Goal: Task Accomplishment & Management: Manage account settings

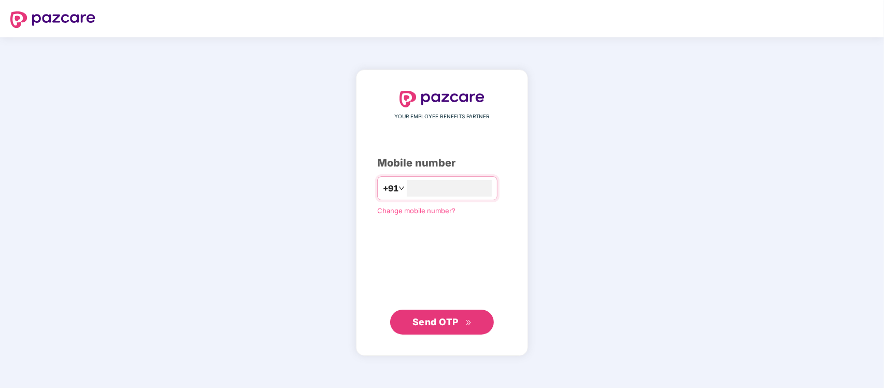
type input "**********"
click at [465, 324] on icon "double-right" at bounding box center [468, 322] width 7 height 7
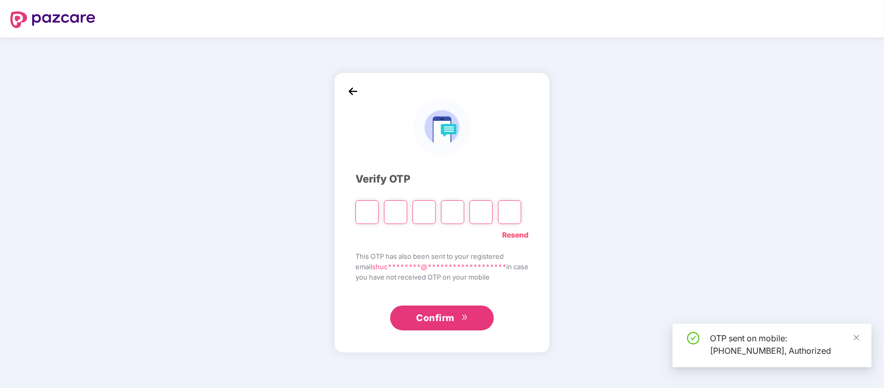
type input "*"
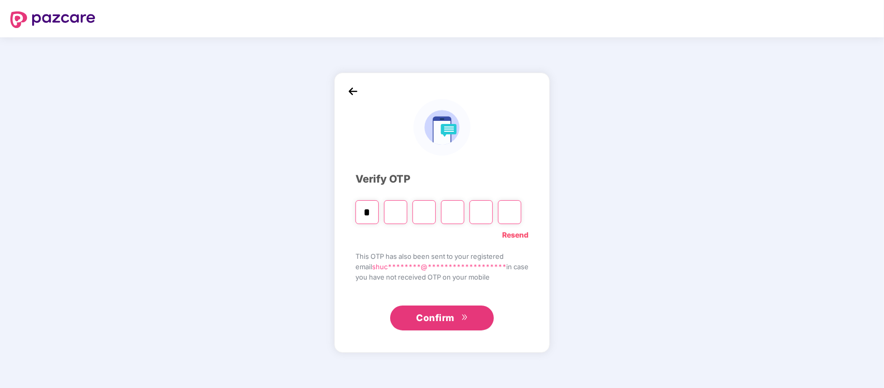
type input "*"
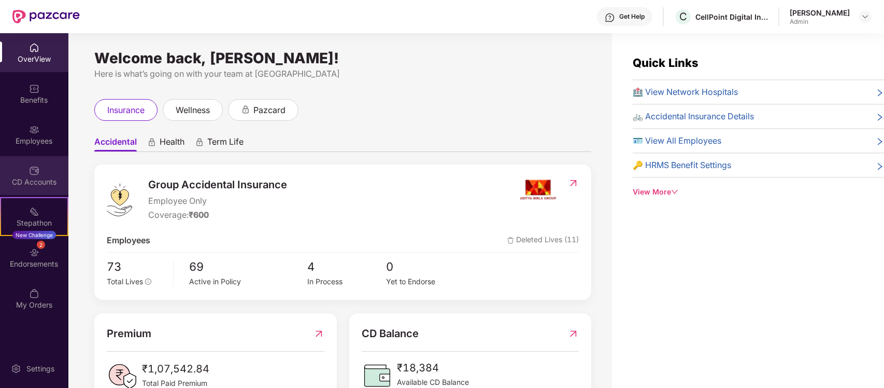
click at [46, 177] on div "CD Accounts" at bounding box center [34, 182] width 68 height 10
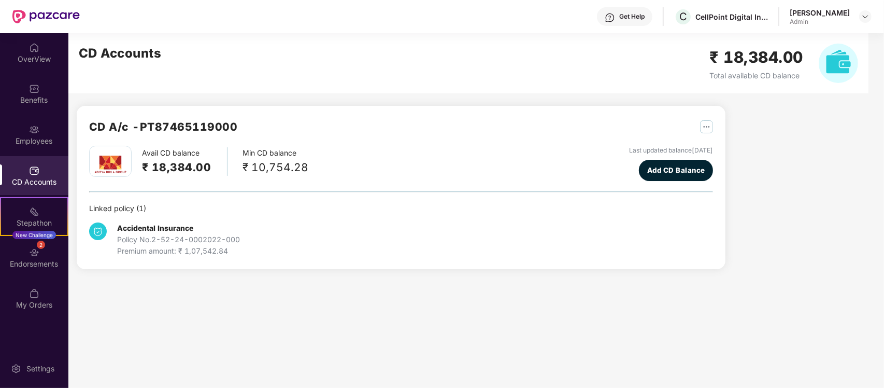
click at [702, 130] on img "button" at bounding box center [706, 126] width 13 height 13
click at [706, 124] on img "button" at bounding box center [706, 126] width 13 height 13
click at [705, 146] on img at bounding box center [705, 149] width 5 height 6
click at [45, 136] on div "Employees" at bounding box center [34, 141] width 68 height 10
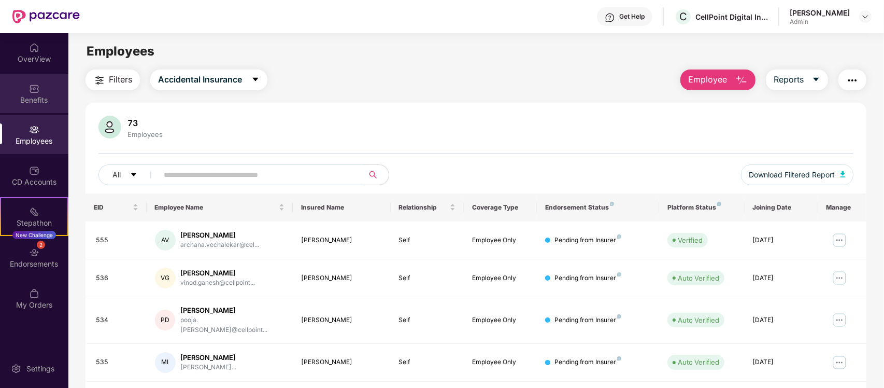
click at [34, 90] on img at bounding box center [34, 88] width 10 height 10
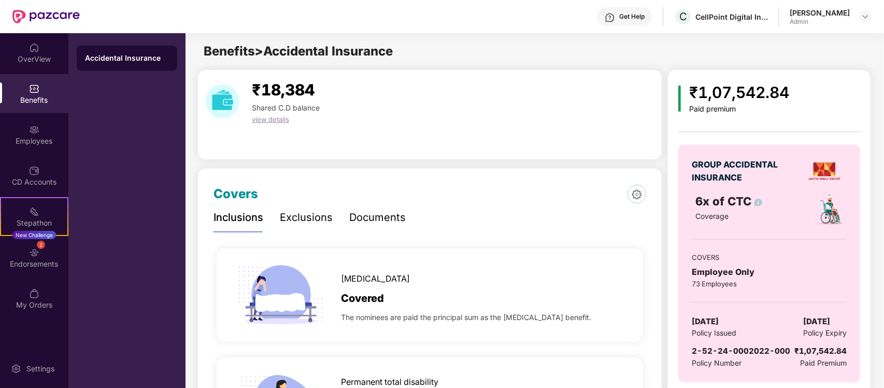
click at [382, 221] on div "Documents" at bounding box center [377, 217] width 56 height 16
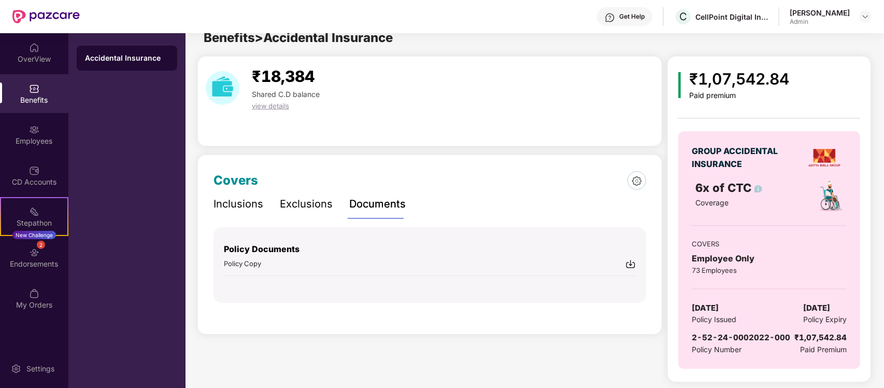
scroll to position [17, 0]
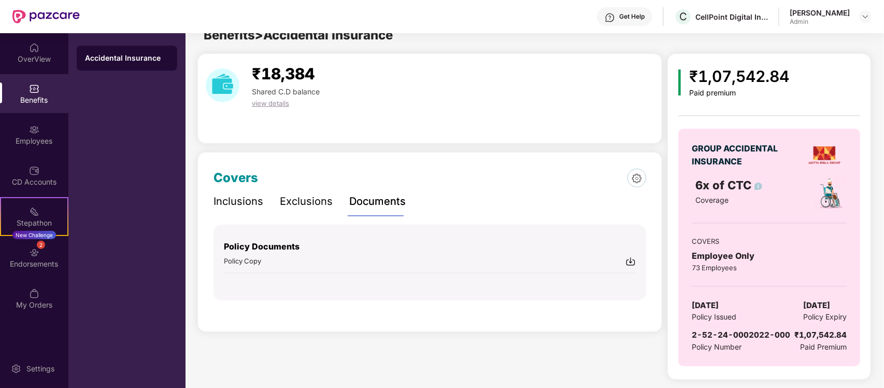
click at [630, 258] on img at bounding box center [630, 261] width 10 height 10
click at [306, 193] on div "Exclusions" at bounding box center [306, 201] width 53 height 16
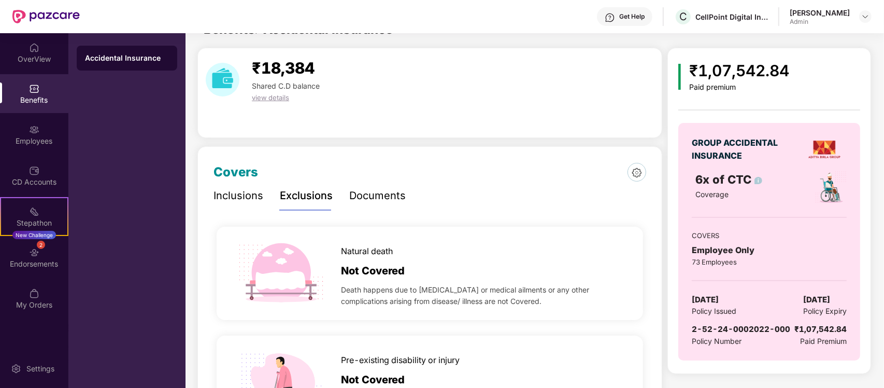
scroll to position [0, 0]
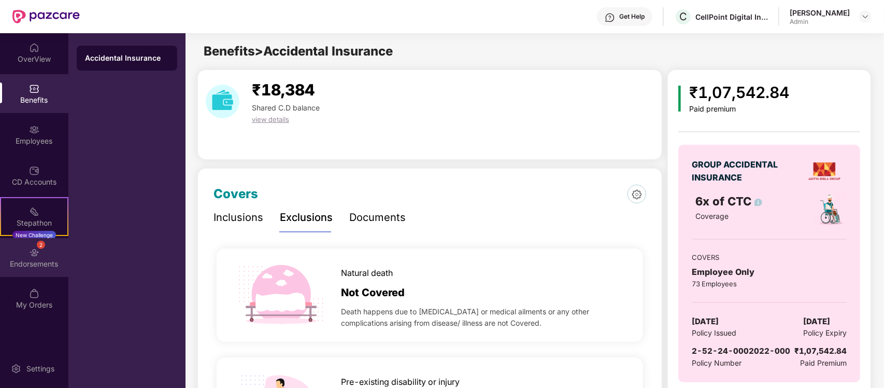
click at [50, 263] on div "Endorsements" at bounding box center [34, 264] width 68 height 10
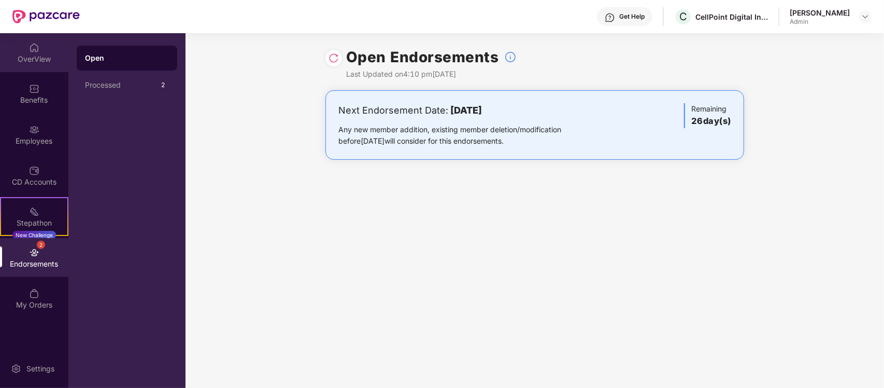
click at [50, 63] on div "OverView" at bounding box center [34, 59] width 68 height 10
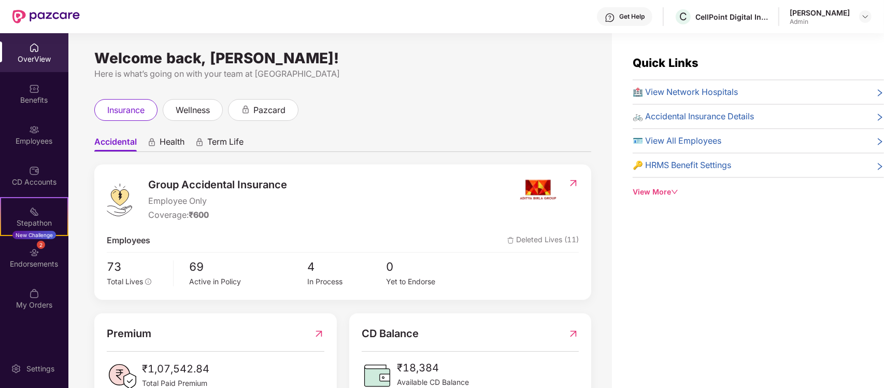
click at [793, 115] on div "🚲 Accidental Insurance Details" at bounding box center [758, 116] width 251 height 13
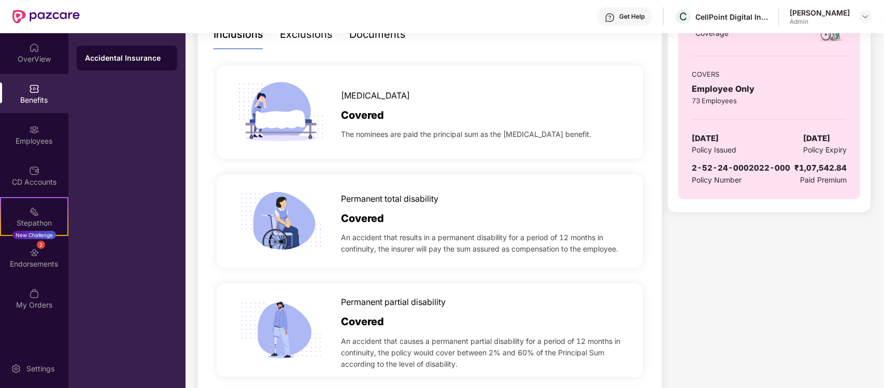
scroll to position [194, 0]
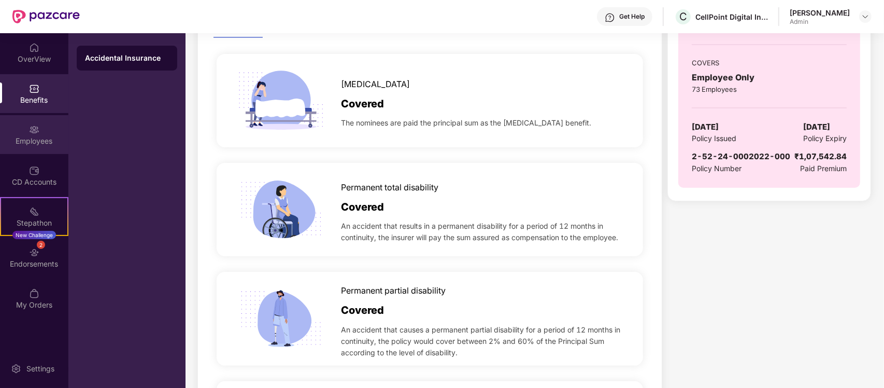
click at [22, 144] on div "Employees" at bounding box center [34, 141] width 68 height 10
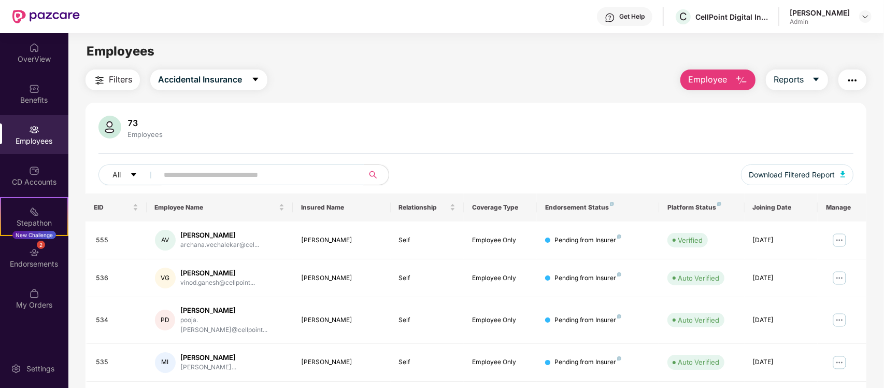
click at [277, 167] on input "text" at bounding box center [257, 175] width 186 height 16
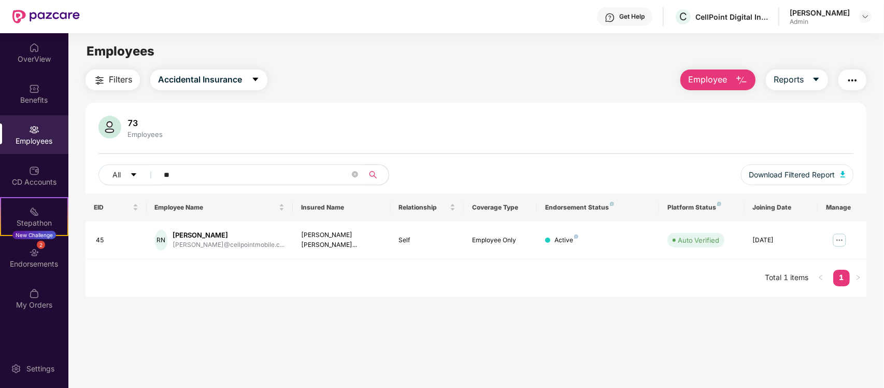
type input "*"
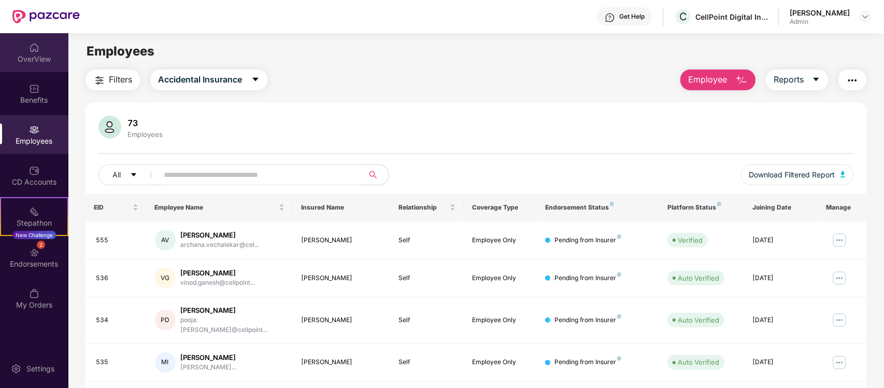
click at [26, 68] on div "OverView" at bounding box center [34, 52] width 68 height 39
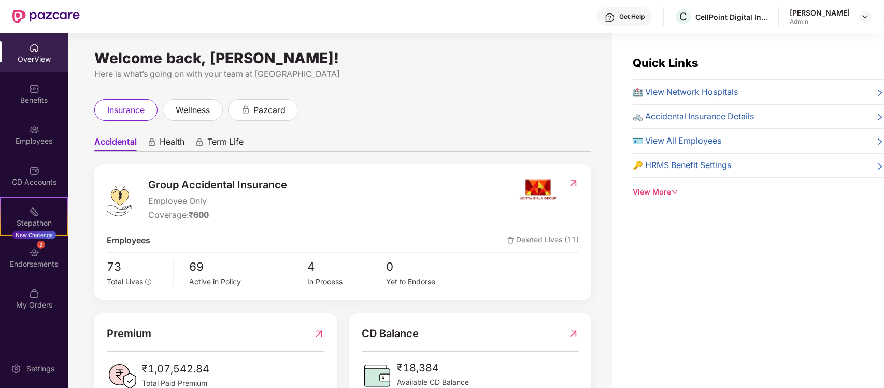
click at [700, 166] on span "🔑 HRMS Benefit Settings" at bounding box center [682, 165] width 98 height 13
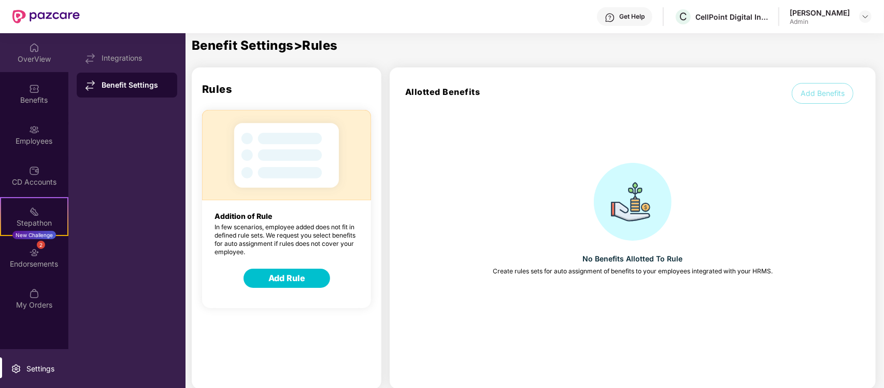
click at [39, 60] on div "OverView" at bounding box center [34, 59] width 68 height 10
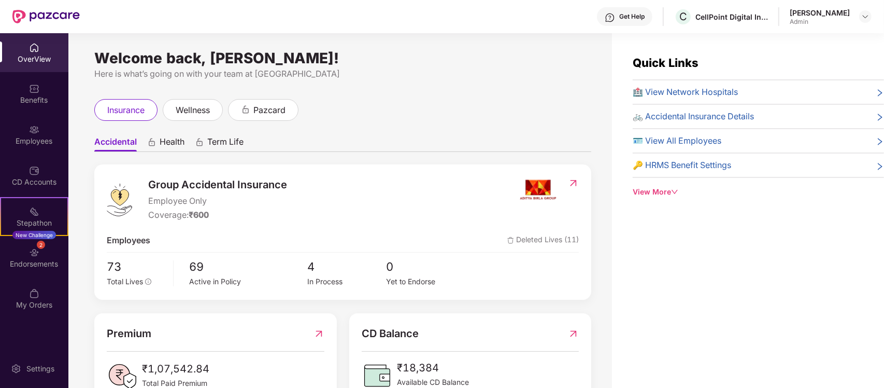
click at [713, 117] on span "🚲 Accidental Insurance Details" at bounding box center [693, 116] width 121 height 13
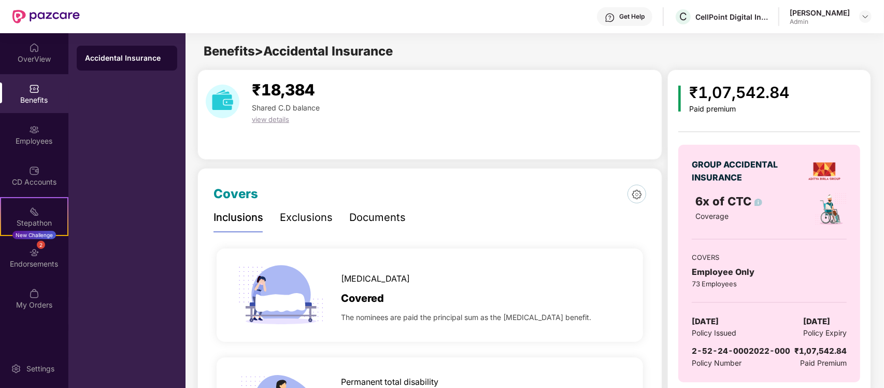
click at [264, 118] on span "view details" at bounding box center [270, 119] width 37 height 8
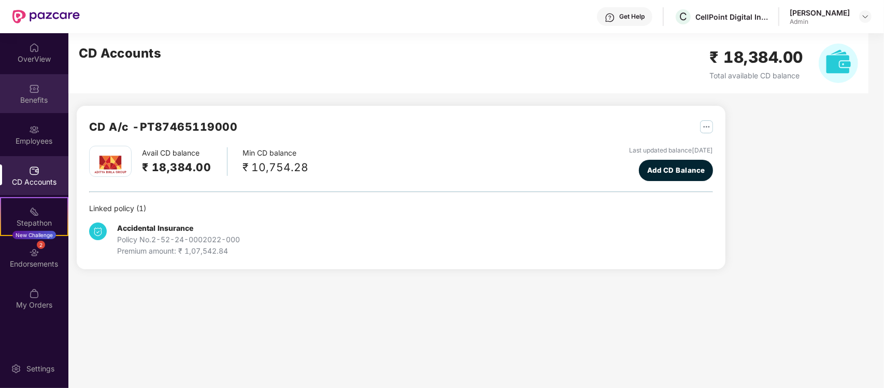
click at [46, 99] on div "Benefits" at bounding box center [34, 100] width 68 height 10
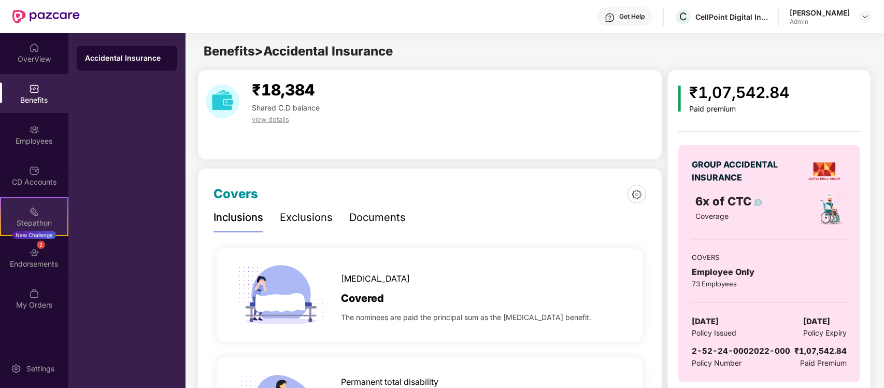
click at [45, 215] on div "Stepathon New Challenge" at bounding box center [34, 216] width 68 height 39
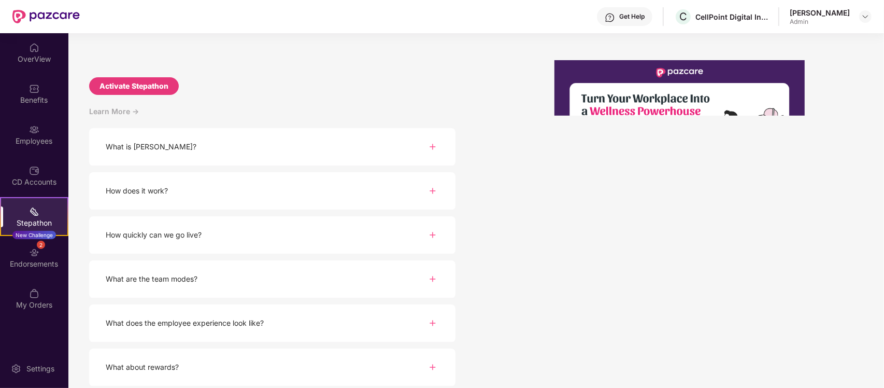
scroll to position [66, 0]
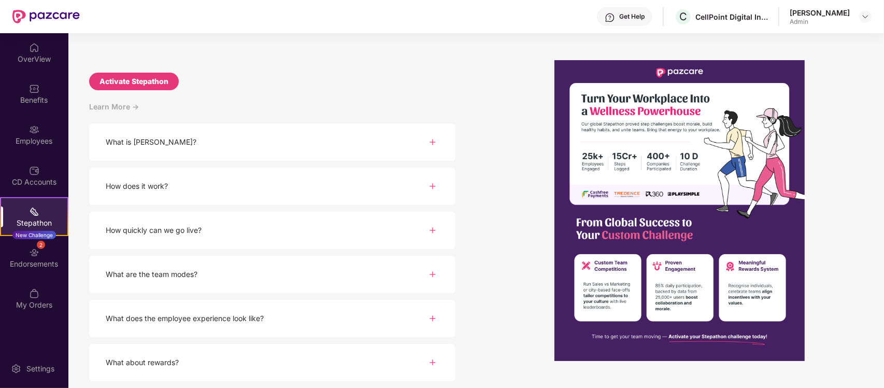
click at [351, 317] on div "What does the employee experience look like?" at bounding box center [272, 318] width 366 height 38
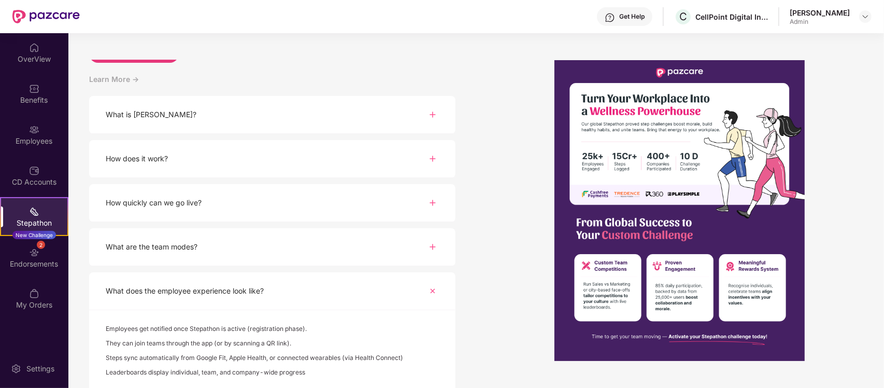
scroll to position [0, 0]
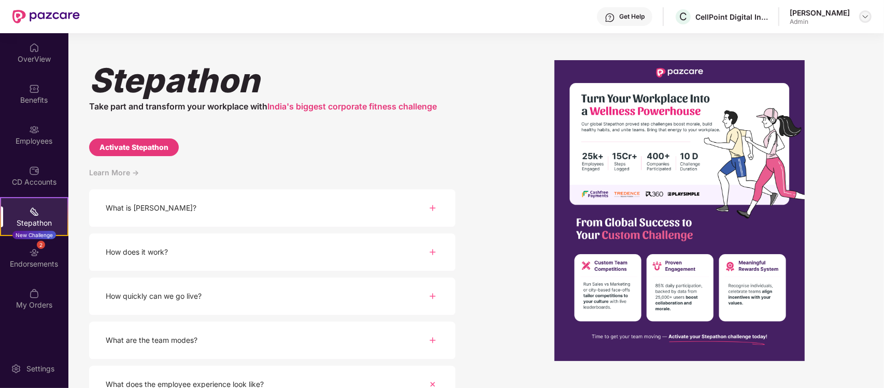
click at [862, 17] on img at bounding box center [865, 16] width 8 height 8
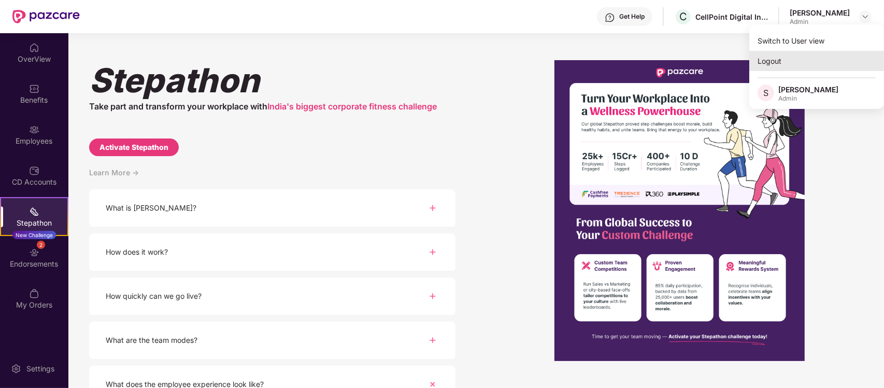
click at [829, 59] on div "Logout" at bounding box center [816, 61] width 135 height 20
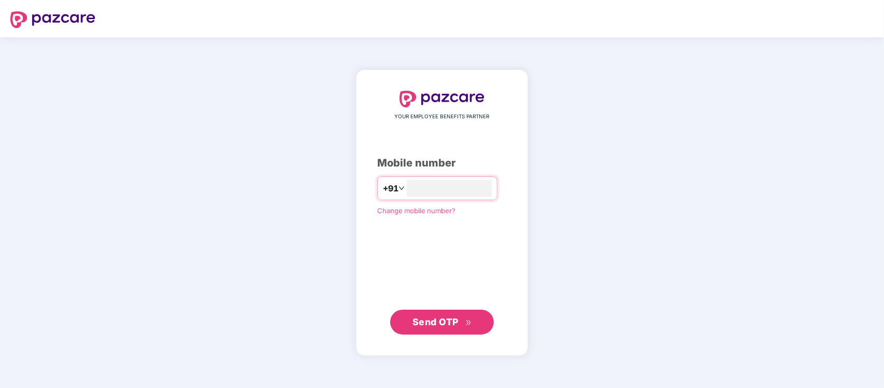
type input "**********"
click at [461, 331] on button "Send OTP" at bounding box center [442, 321] width 104 height 25
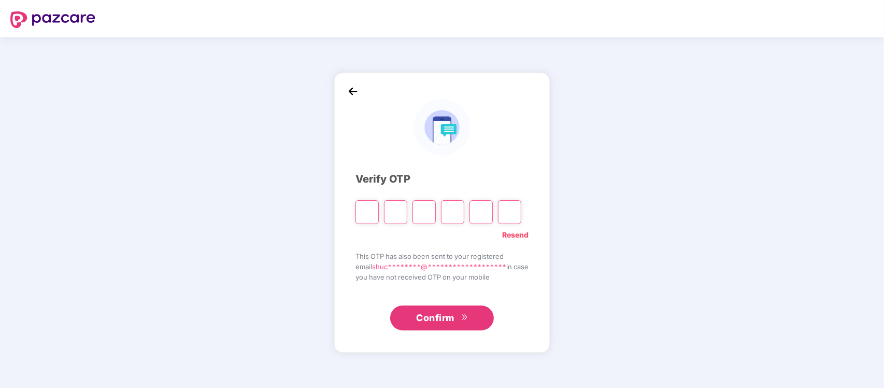
type input "*"
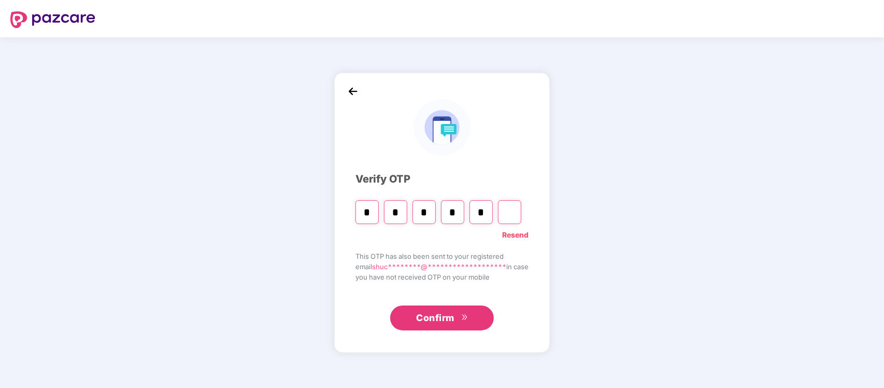
type input "*"
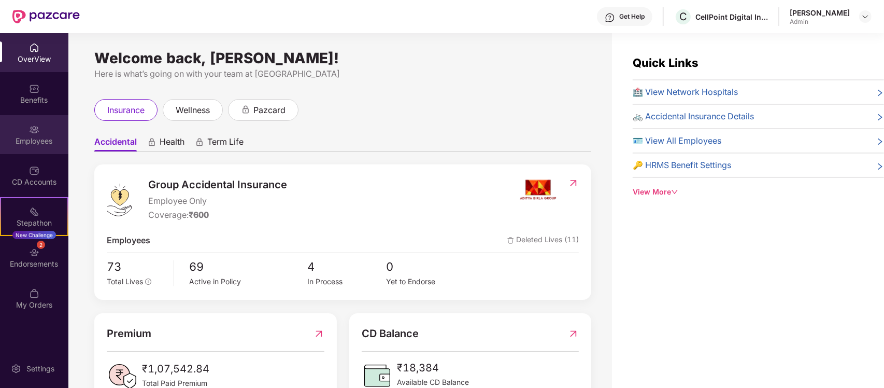
click at [31, 132] on img at bounding box center [34, 129] width 10 height 10
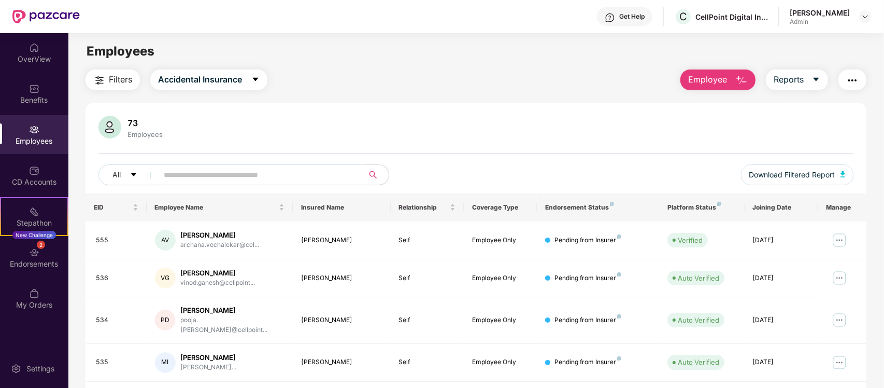
click at [278, 179] on input "text" at bounding box center [257, 175] width 186 height 16
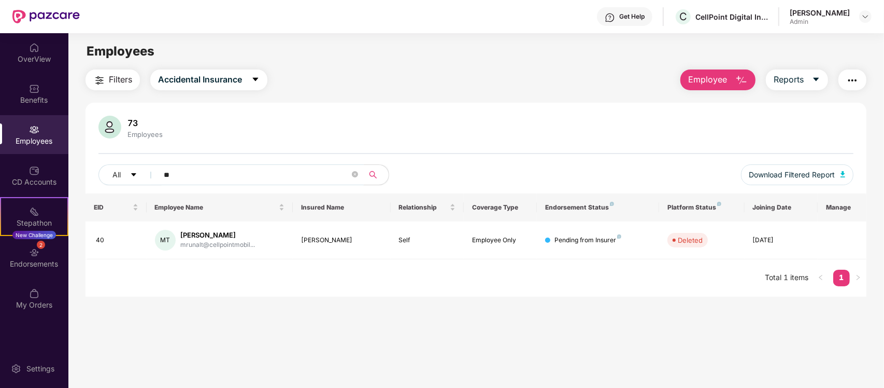
type input "*"
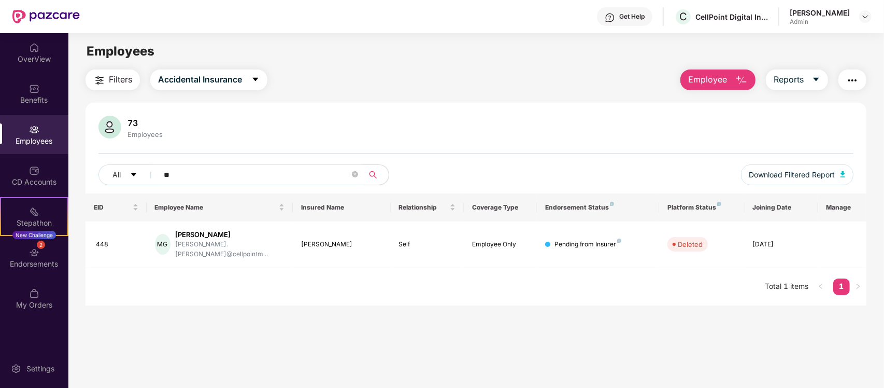
type input "*"
